Goal: Navigation & Orientation: Understand site structure

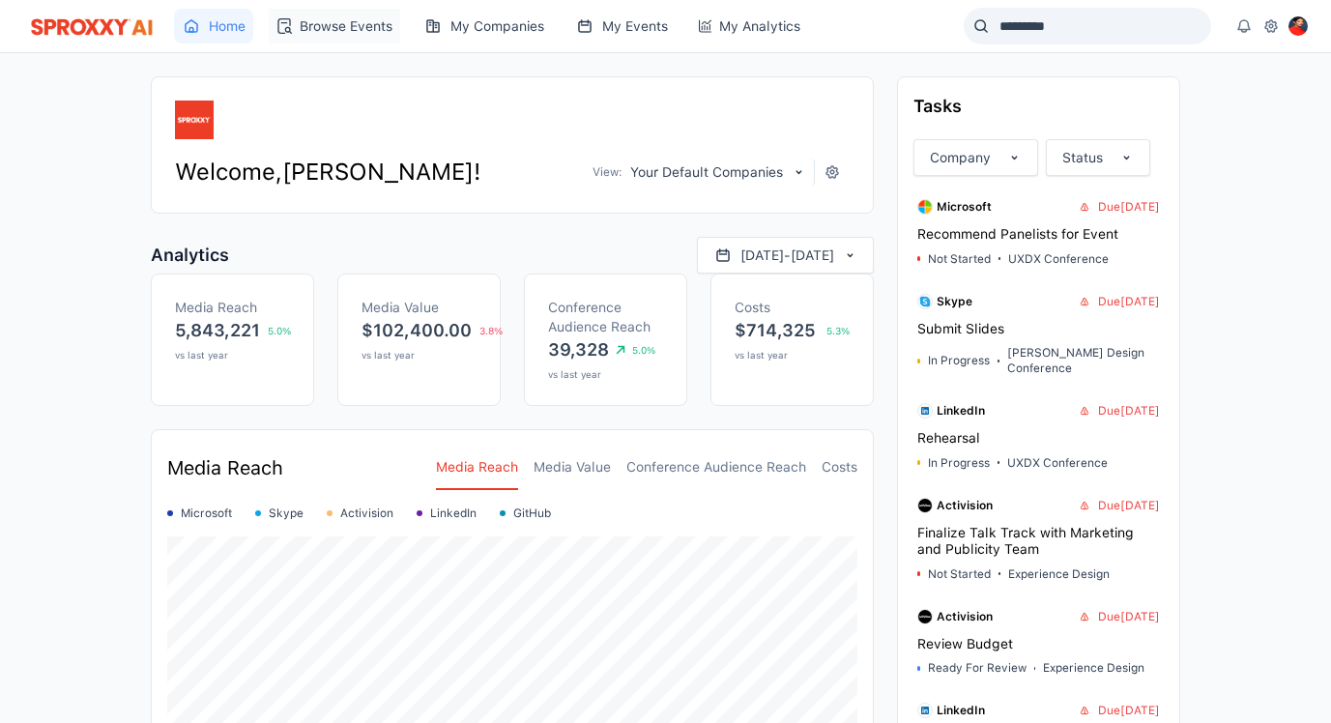
click at [340, 29] on link "Browse Events" at bounding box center [334, 26] width 131 height 35
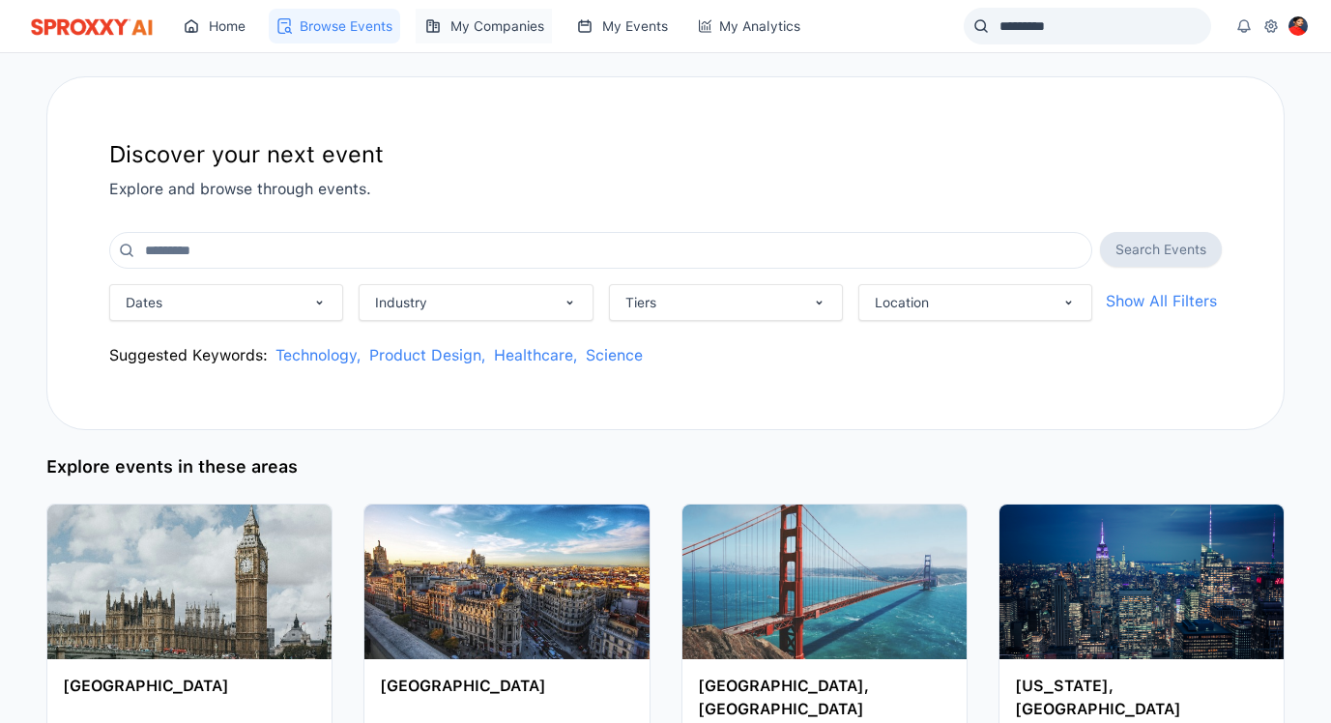
click at [506, 30] on link "My Companies" at bounding box center [484, 26] width 136 height 35
click at [625, 31] on link "My Events" at bounding box center [621, 26] width 108 height 35
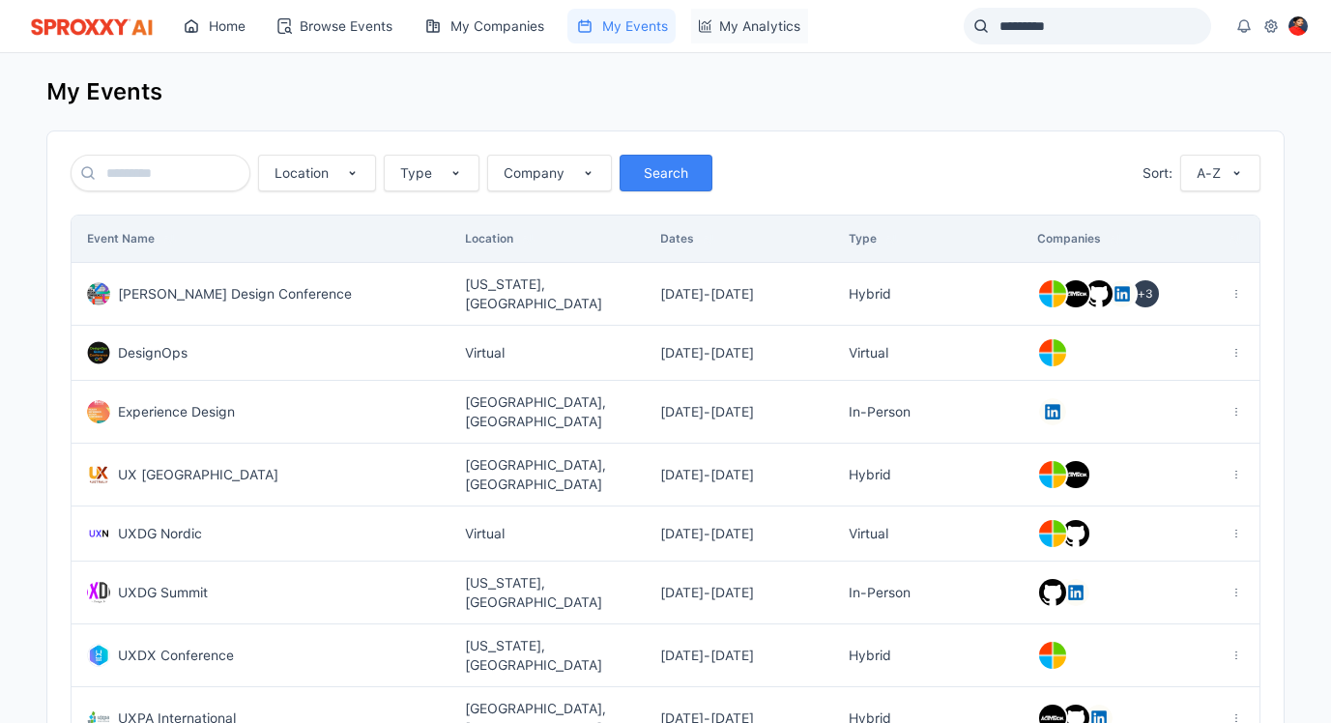
click at [734, 32] on link "My Analytics" at bounding box center [749, 26] width 117 height 35
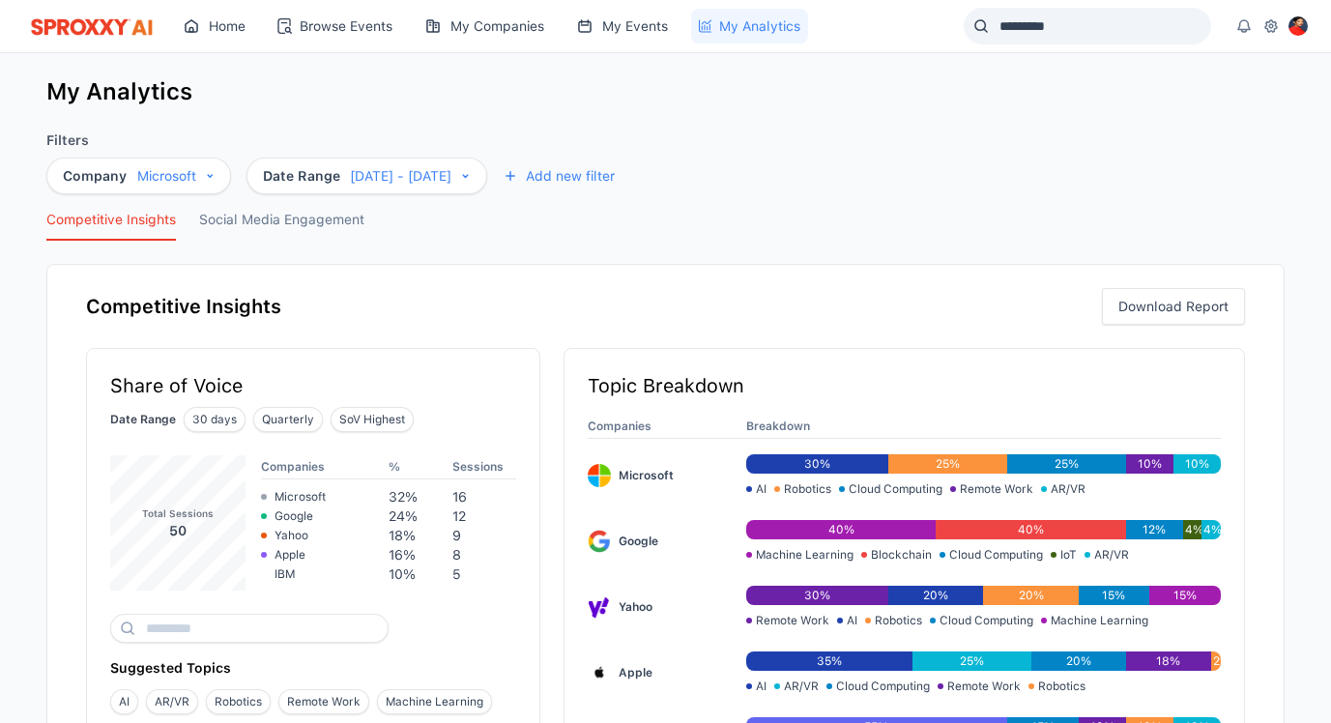
scroll to position [554, 0]
